Goal: Register for event/course

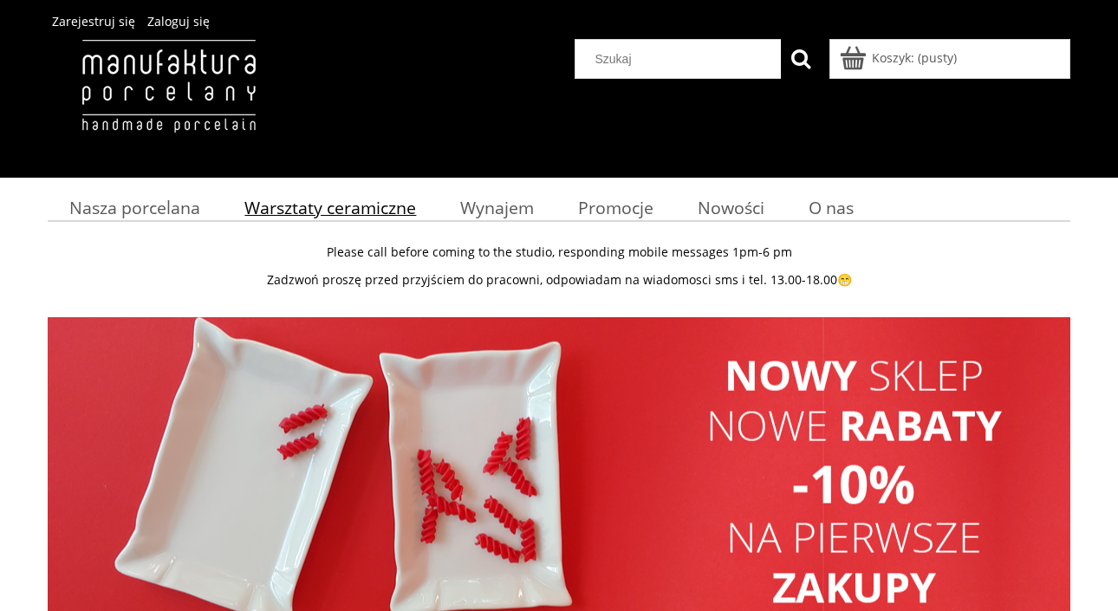
scroll to position [46, 0]
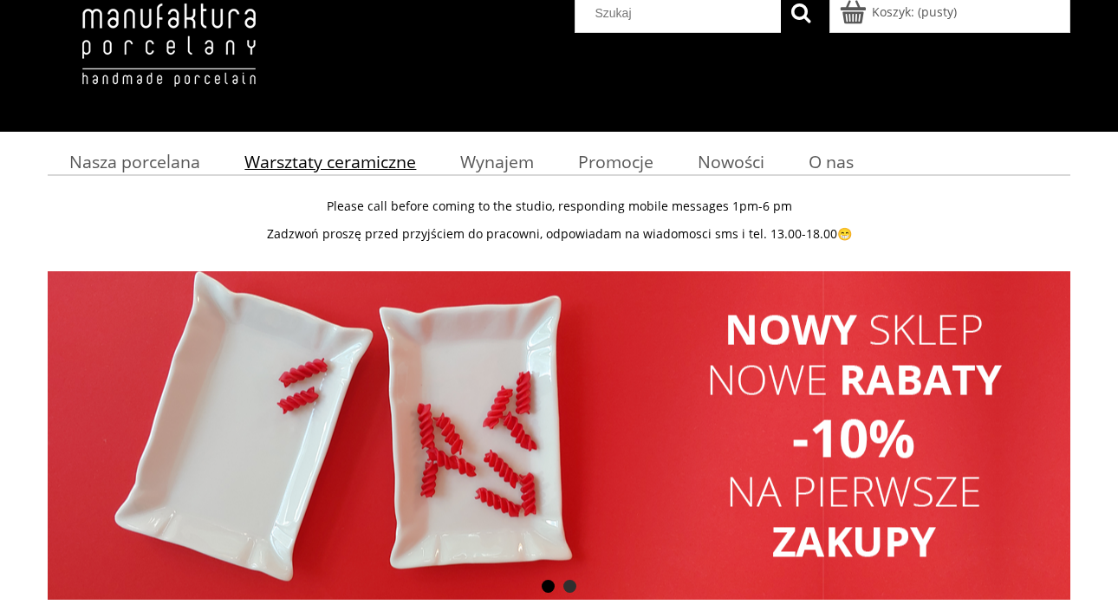
click at [353, 156] on span "Warsztaty ceramiczne" at bounding box center [330, 161] width 172 height 23
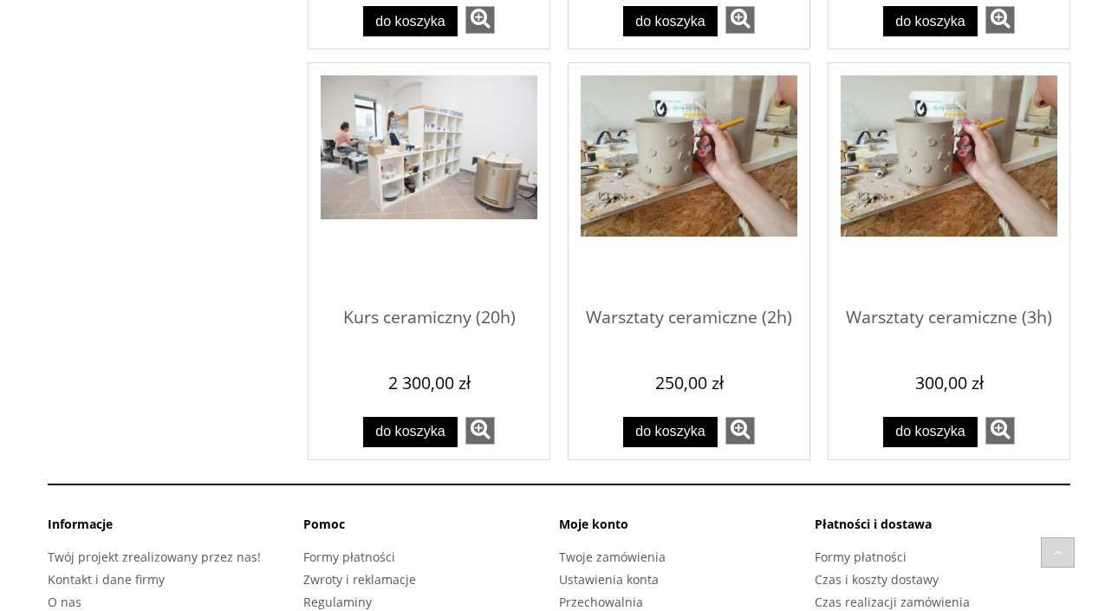
scroll to position [1399, 0]
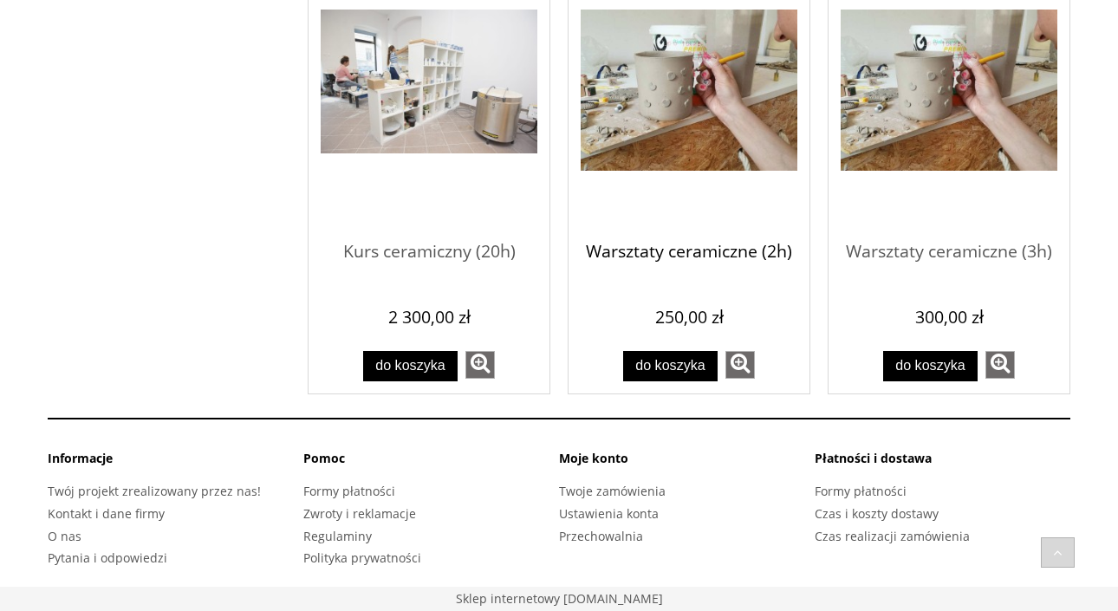
click at [764, 257] on span "Warsztaty ceramiczne (2h)" at bounding box center [688, 252] width 217 height 52
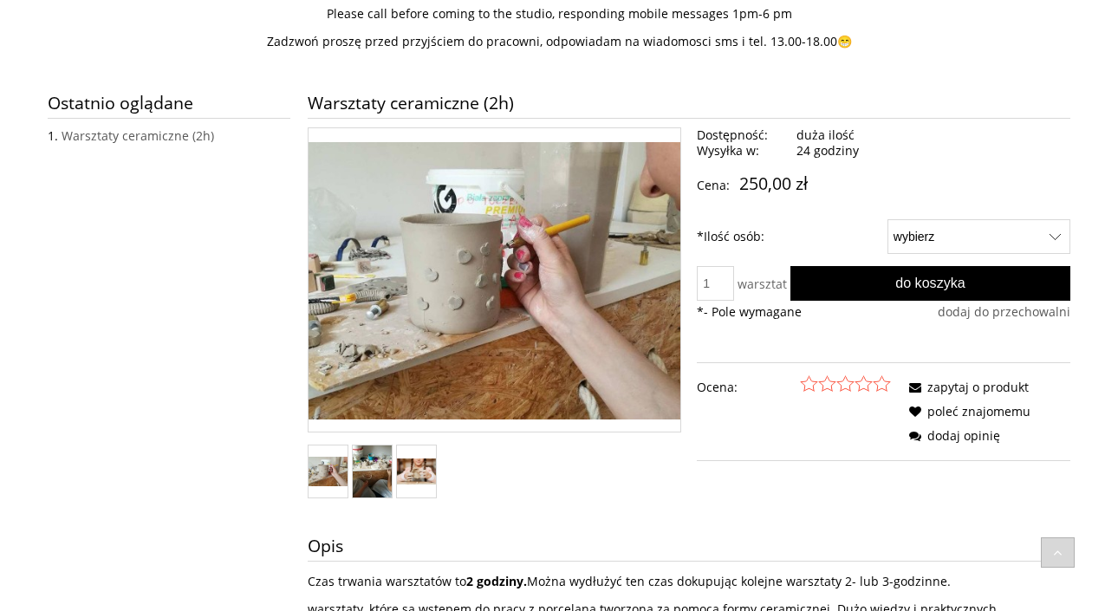
scroll to position [266, 0]
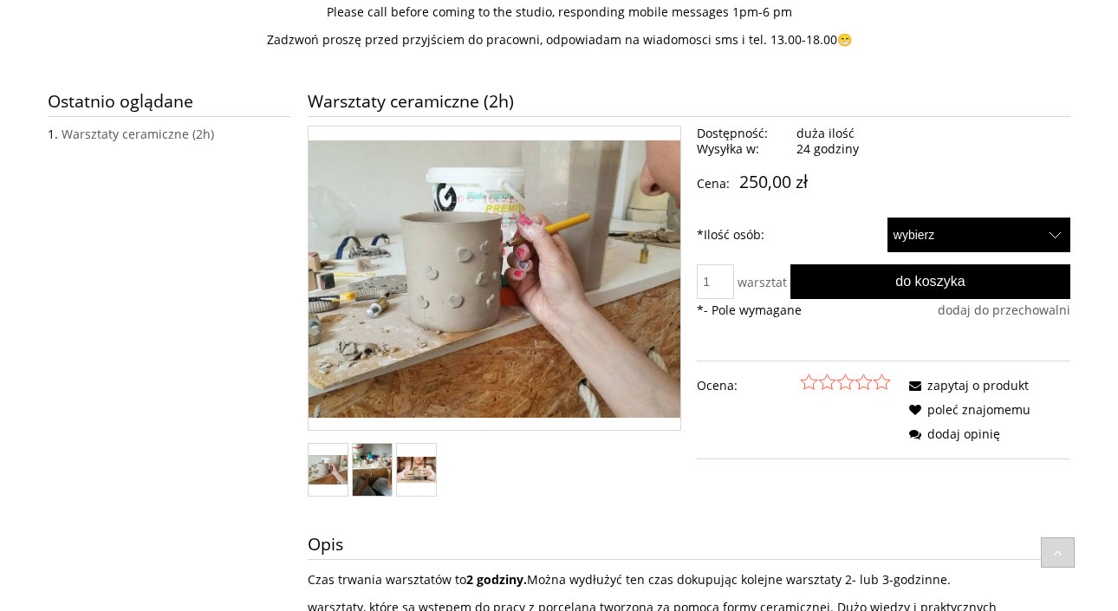
click at [937, 223] on select "wybierz 1 2" at bounding box center [978, 234] width 183 height 35
select select "51"
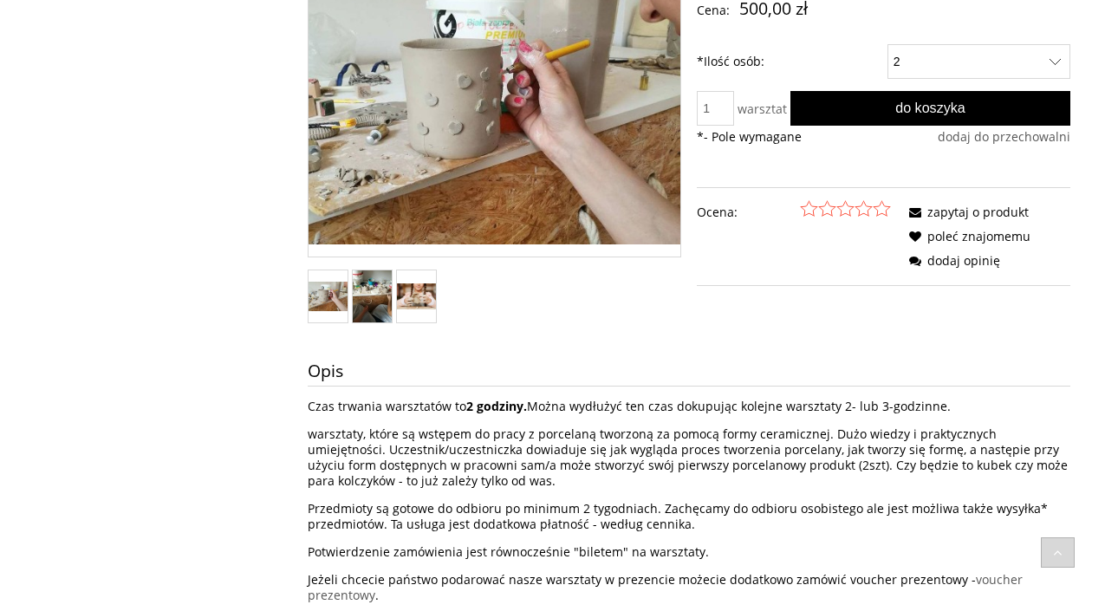
scroll to position [0, 0]
